Goal: Information Seeking & Learning: Learn about a topic

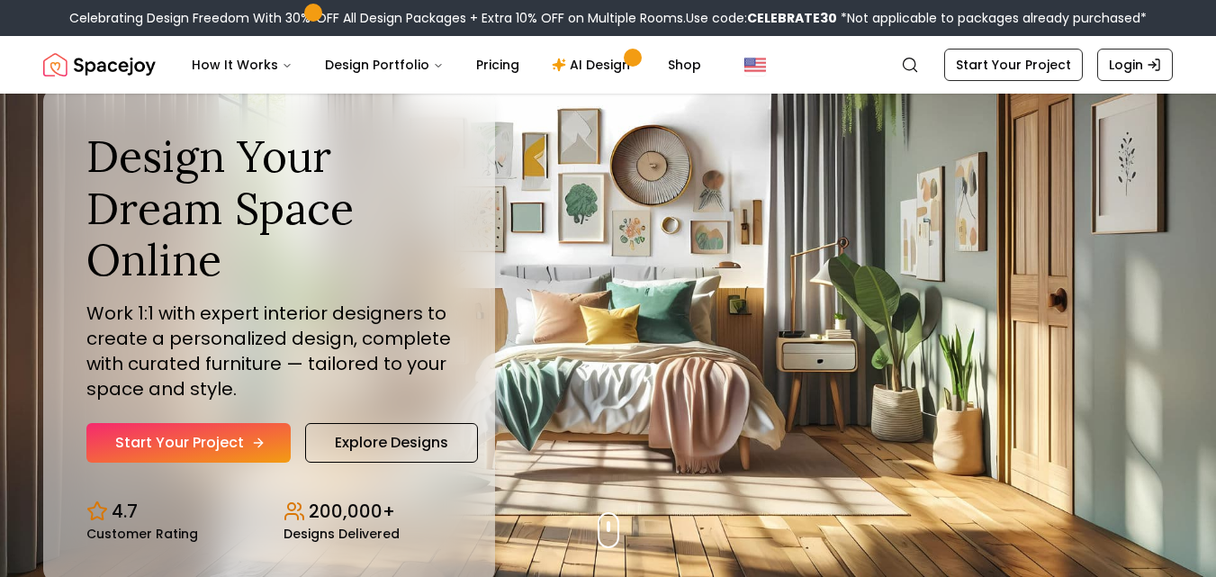
click at [246, 442] on link "Start Your Project" at bounding box center [188, 443] width 204 height 40
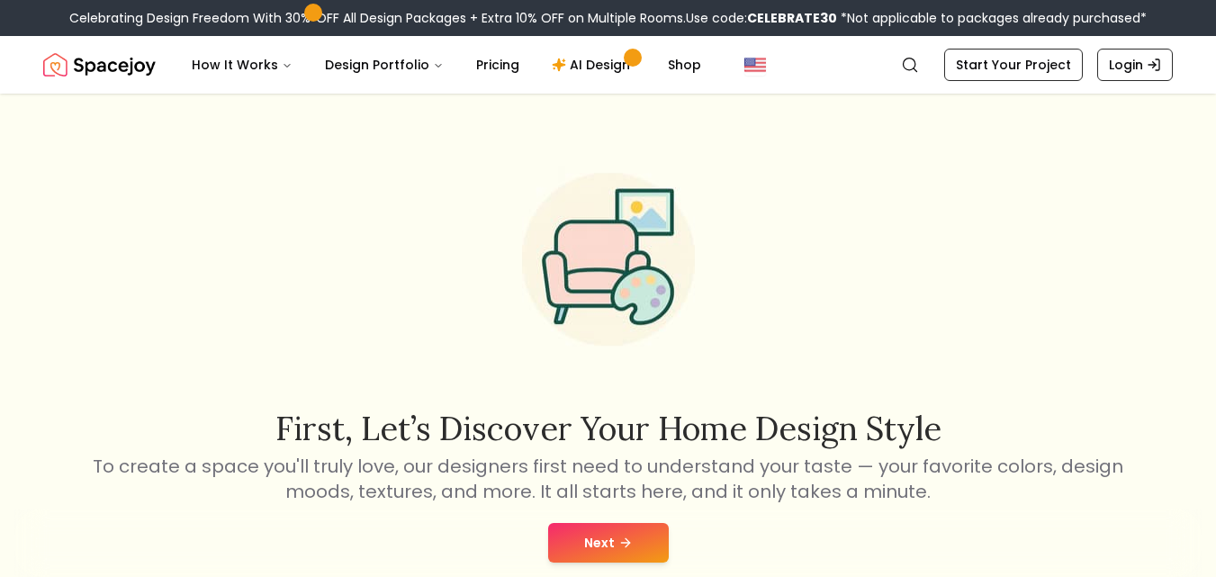
scroll to position [90, 0]
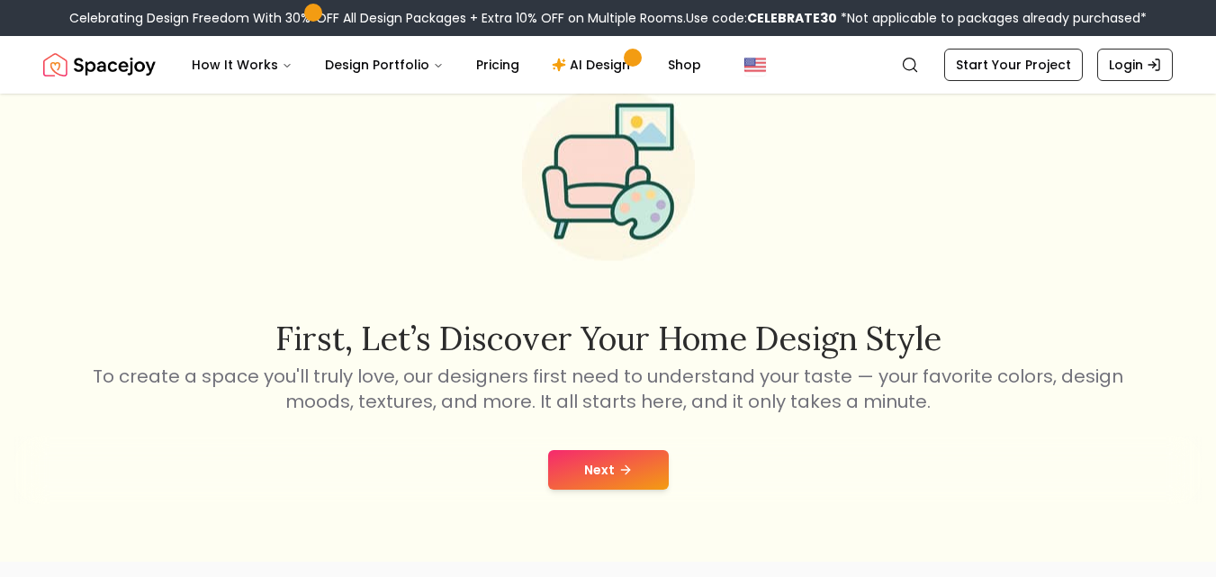
click at [615, 471] on button "Next" at bounding box center [608, 470] width 121 height 40
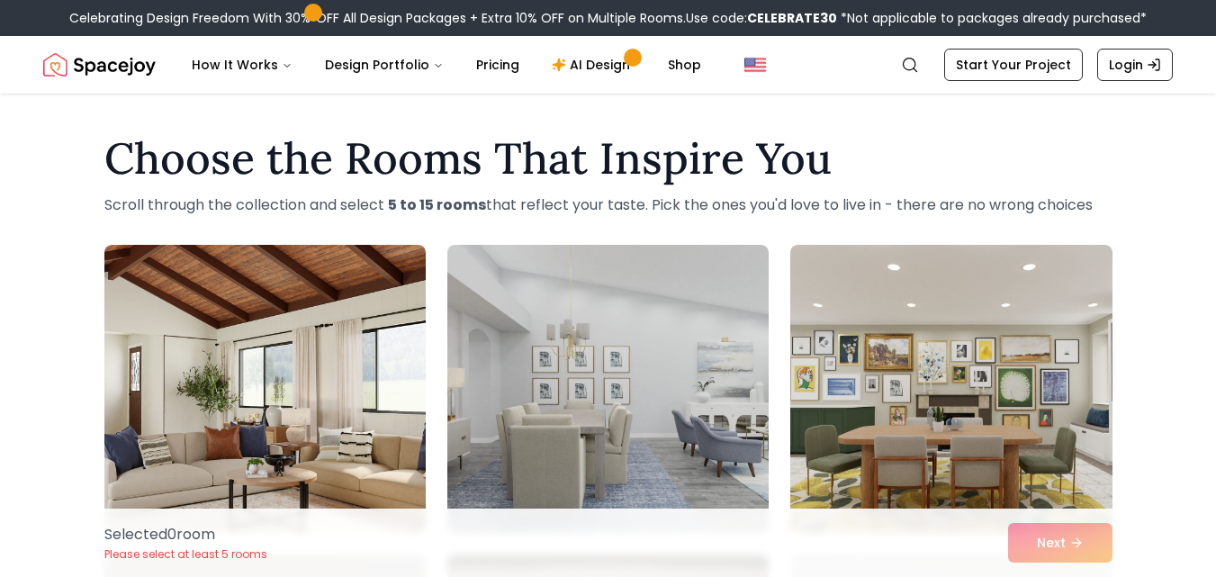
scroll to position [504, 0]
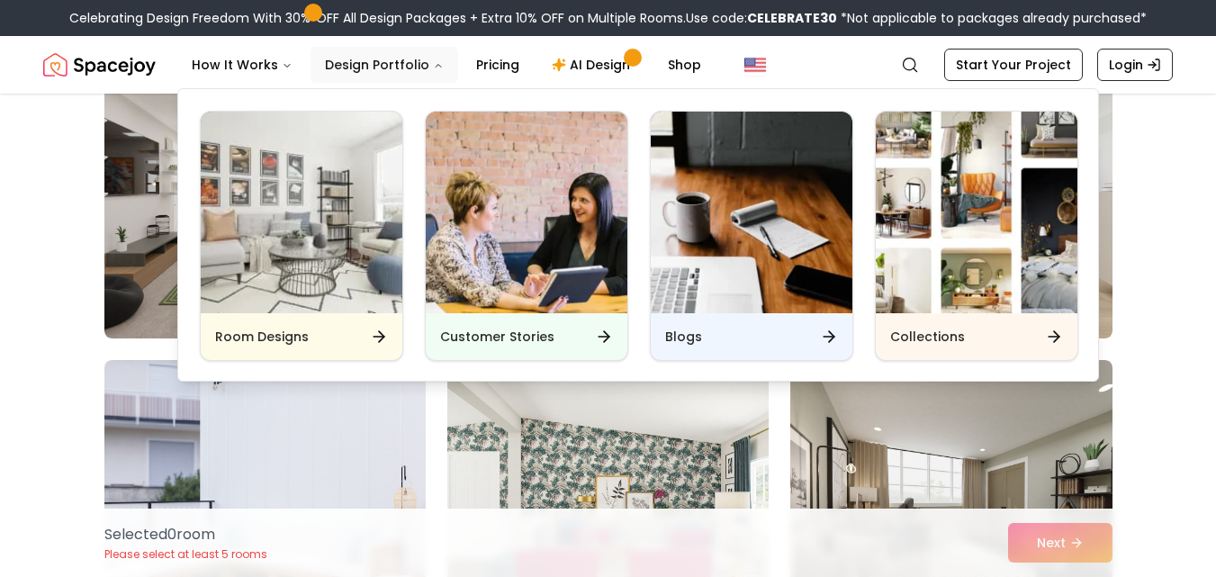
click at [410, 55] on button "Design Portfolio" at bounding box center [384, 65] width 148 height 36
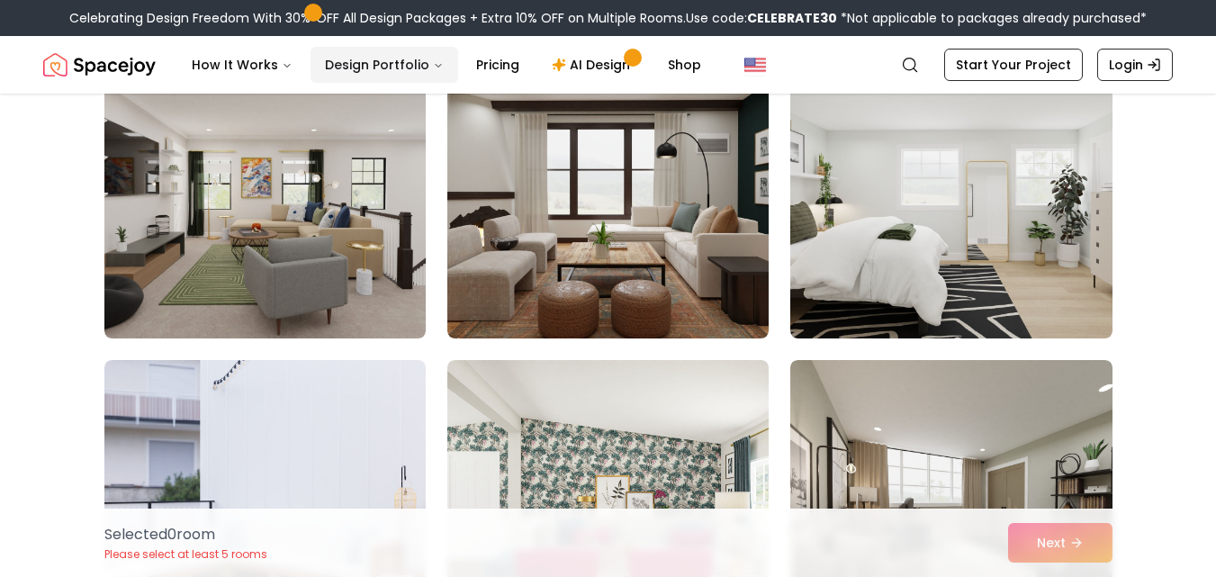
click at [433, 63] on icon "Main" at bounding box center [438, 65] width 11 height 11
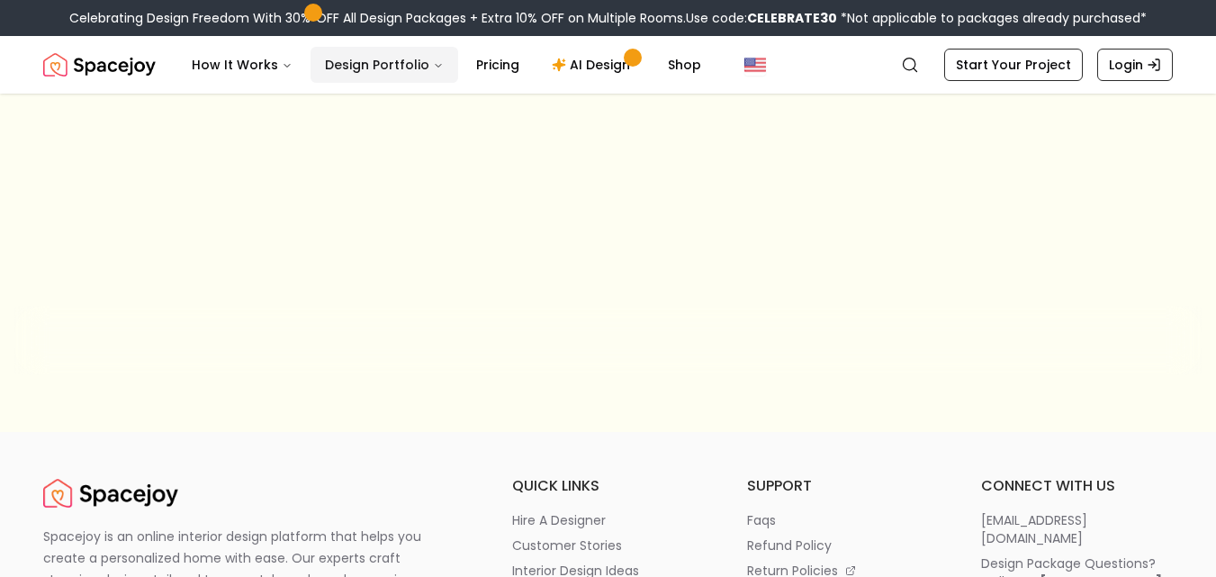
scroll to position [90, 0]
